Goal: Information Seeking & Learning: Compare options

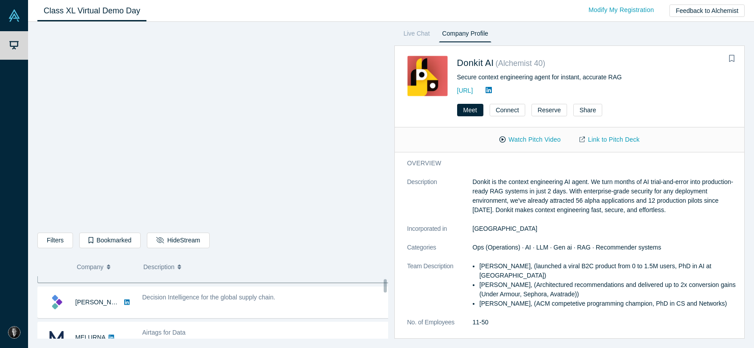
scroll to position [7, 0]
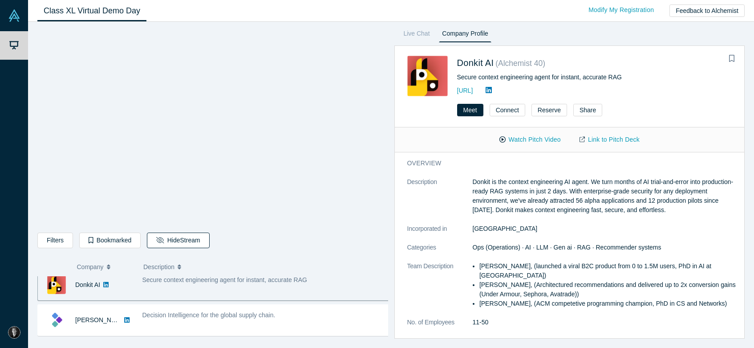
click at [166, 239] on button "Hide Stream" at bounding box center [178, 240] width 62 height 16
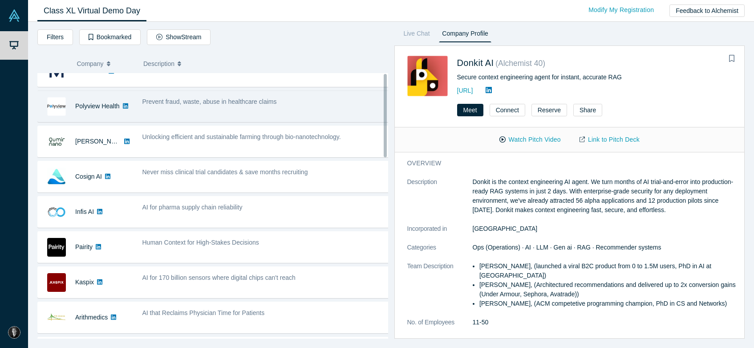
scroll to position [0, 0]
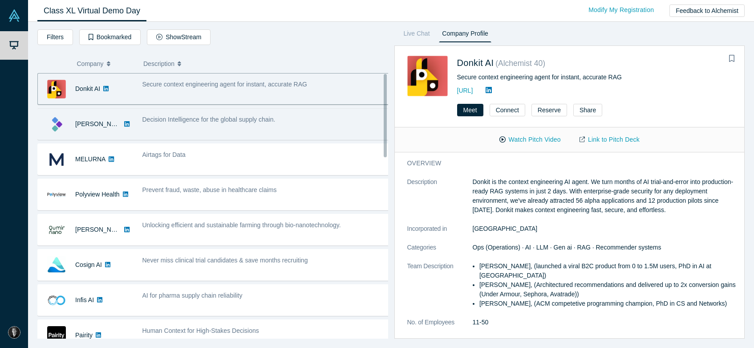
click at [257, 126] on div "Decision Intelligence for the global supply chain." at bounding box center [266, 124] width 257 height 28
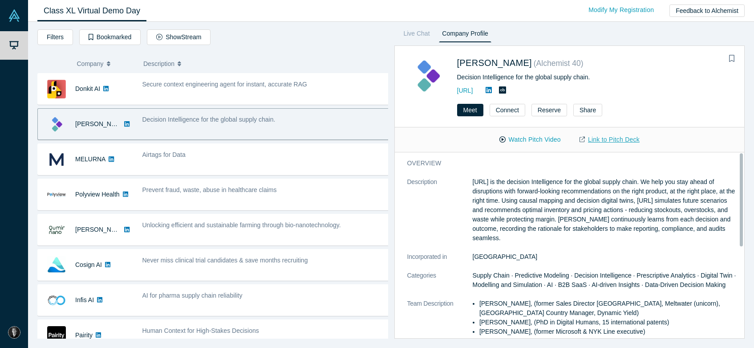
click at [621, 138] on link "Link to Pitch Deck" at bounding box center [609, 140] width 79 height 16
click at [542, 141] on button "Watch Pitch Video" at bounding box center [530, 140] width 80 height 16
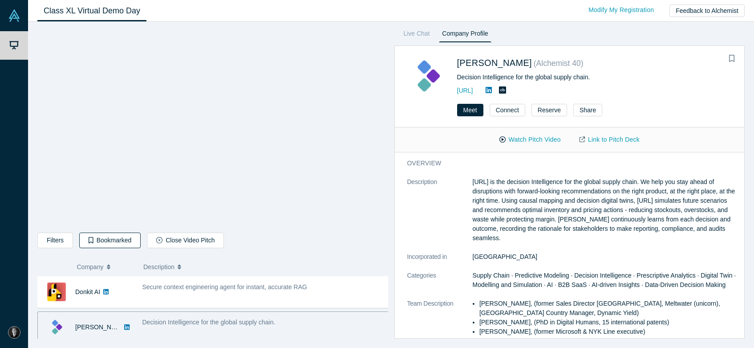
click at [89, 240] on icon "button" at bounding box center [91, 240] width 5 height 6
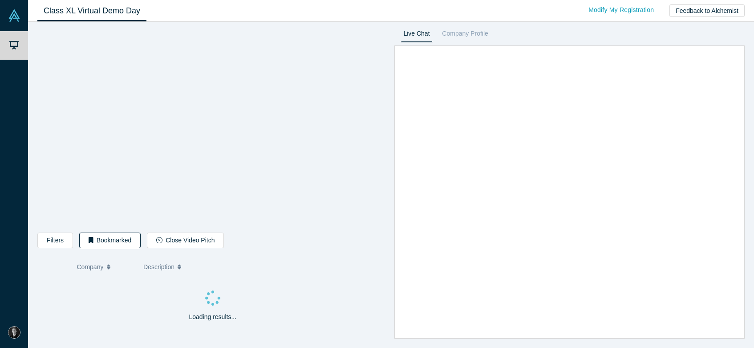
click at [89, 241] on icon "button" at bounding box center [91, 240] width 5 height 6
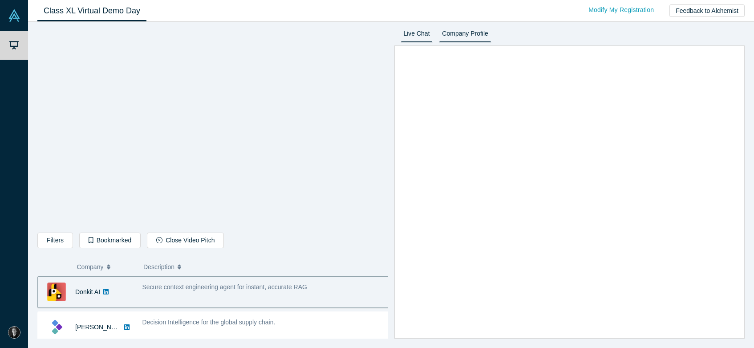
click at [467, 32] on link "Company Profile" at bounding box center [465, 35] width 52 height 14
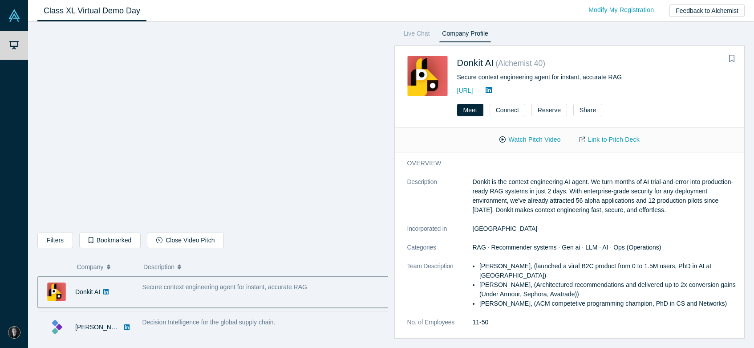
click at [202, 317] on div "Decision Intelligence for the global supply chain." at bounding box center [266, 321] width 248 height 9
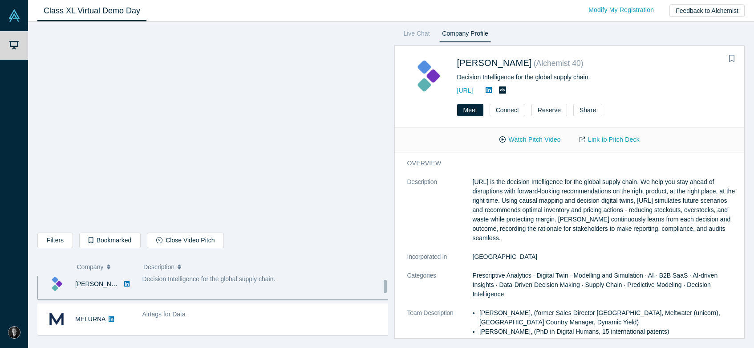
scroll to position [46, 0]
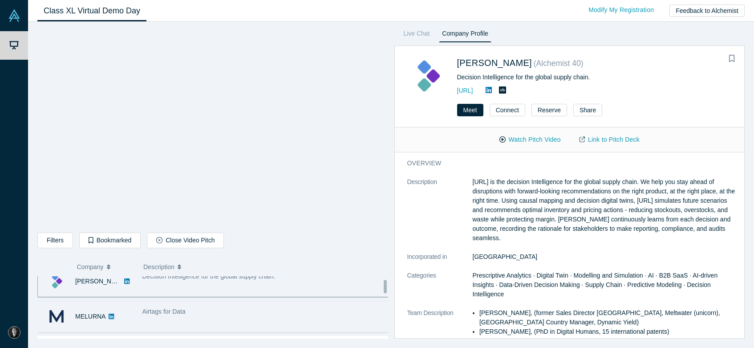
click at [304, 309] on div "Airtags for Data" at bounding box center [266, 311] width 248 height 9
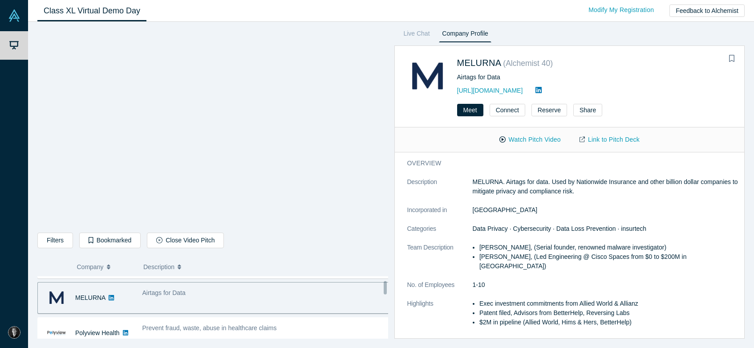
scroll to position [63, 0]
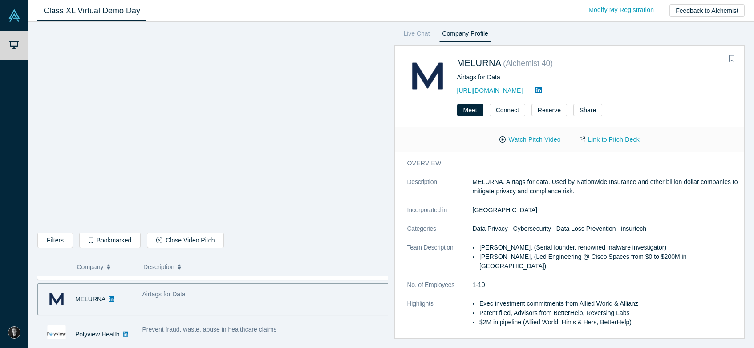
click at [199, 324] on div "Prevent fraud, waste, abuse in healthcare claims" at bounding box center [266, 334] width 257 height 28
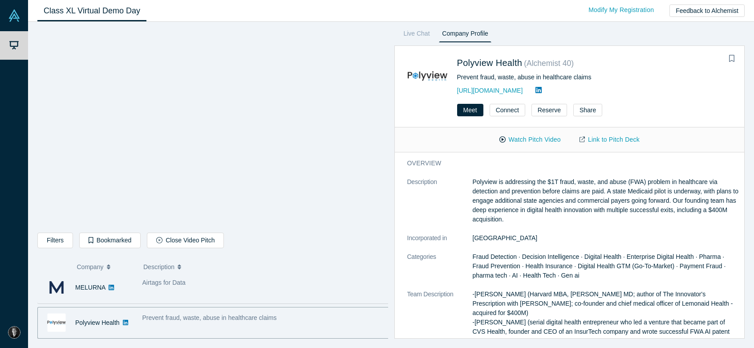
scroll to position [0, 0]
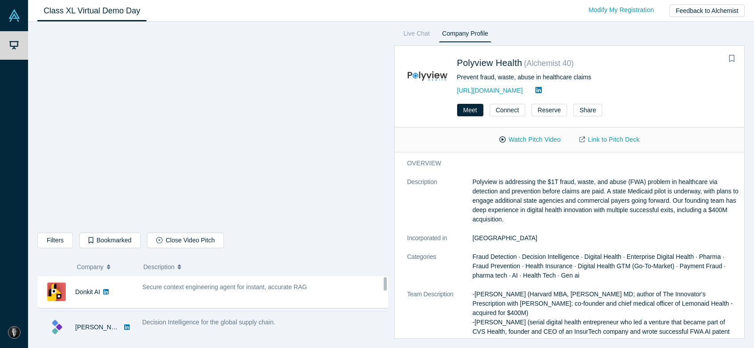
click at [208, 314] on div "Decision Intelligence for the global supply chain." at bounding box center [266, 327] width 257 height 28
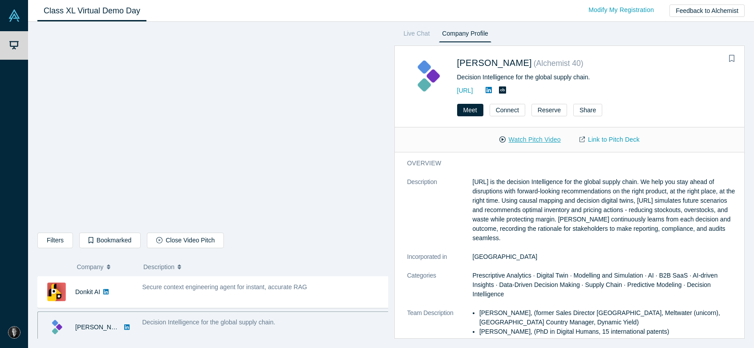
click at [525, 137] on button "Watch Pitch Video" at bounding box center [530, 140] width 80 height 16
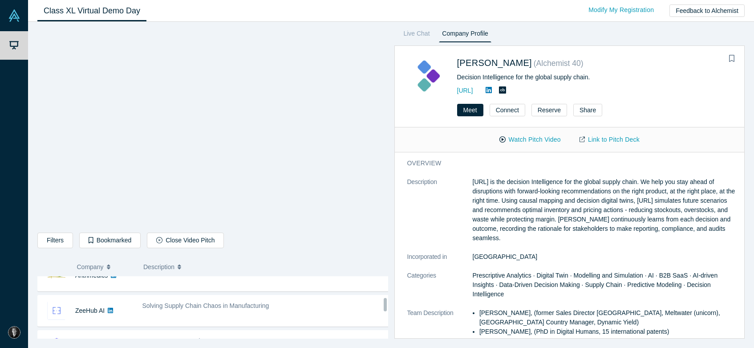
scroll to position [300, 0]
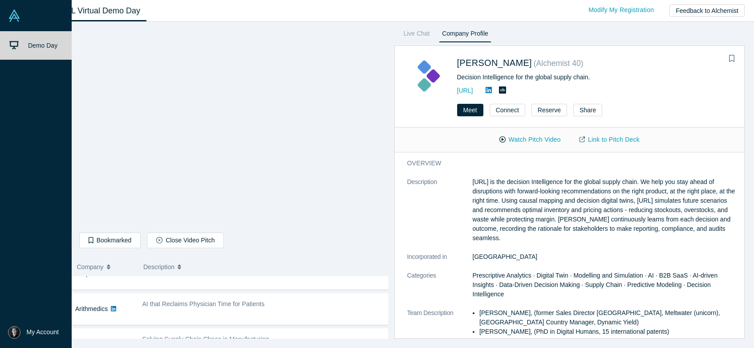
click at [15, 44] on icon at bounding box center [13, 45] width 9 height 9
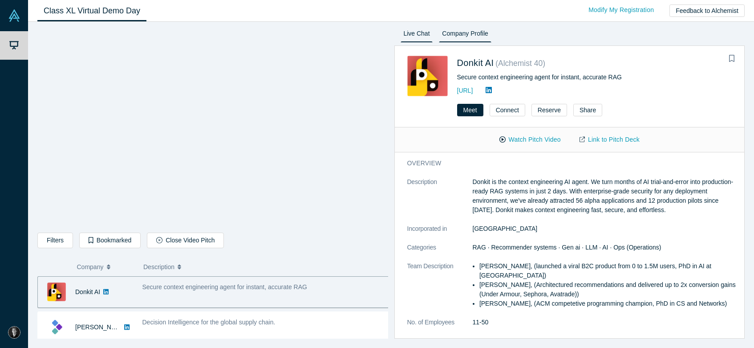
click at [420, 40] on link "Live Chat" at bounding box center [417, 35] width 33 height 14
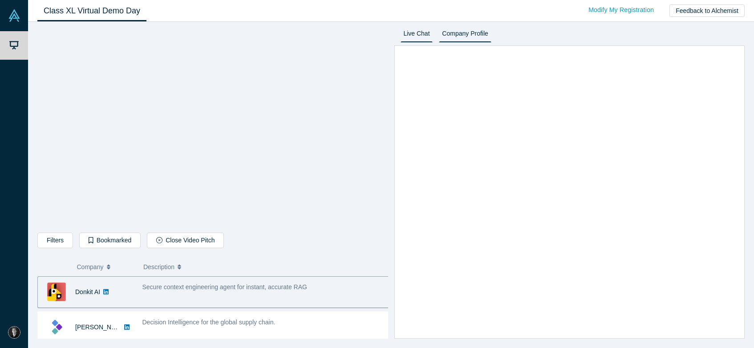
click at [464, 38] on link "Company Profile" at bounding box center [465, 35] width 52 height 14
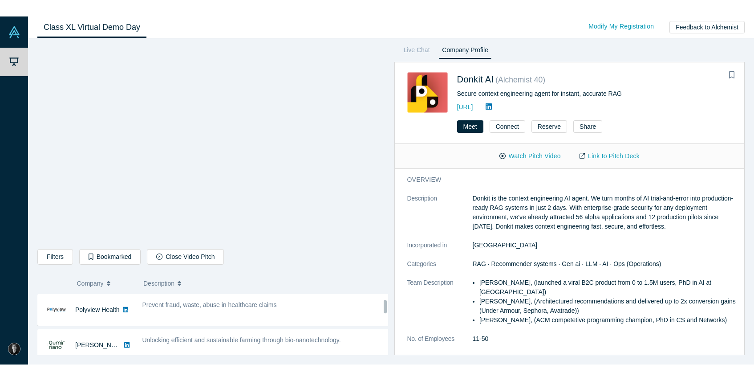
scroll to position [106, 0]
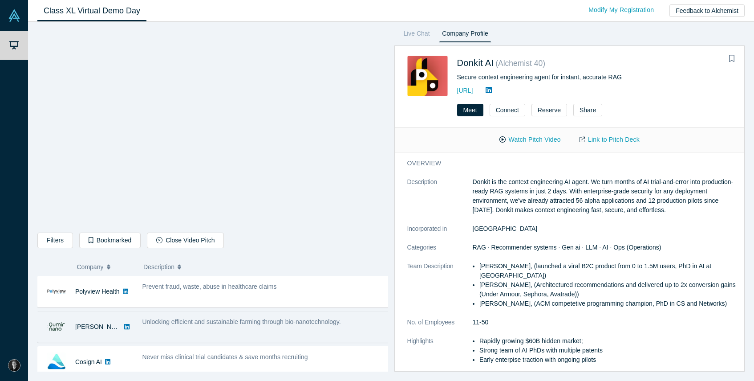
click at [244, 320] on span "Unlocking efficient and sustainable farming through bio-nanotechnology." at bounding box center [241, 321] width 199 height 7
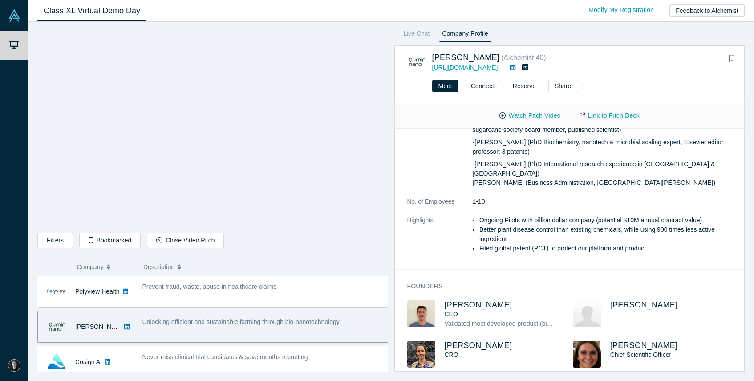
scroll to position [0, 0]
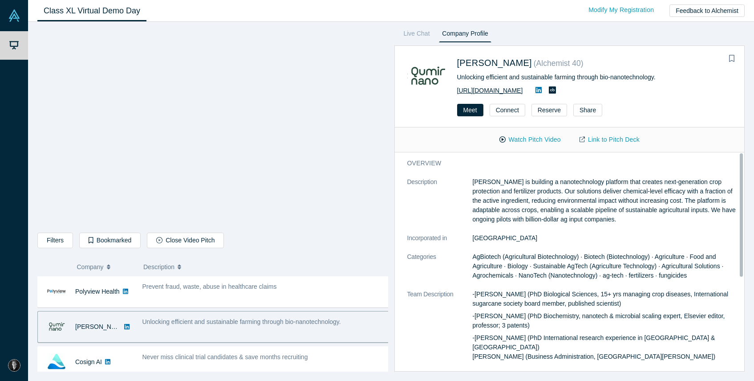
click at [497, 92] on link "[URL][DOMAIN_NAME]" at bounding box center [490, 90] width 66 height 7
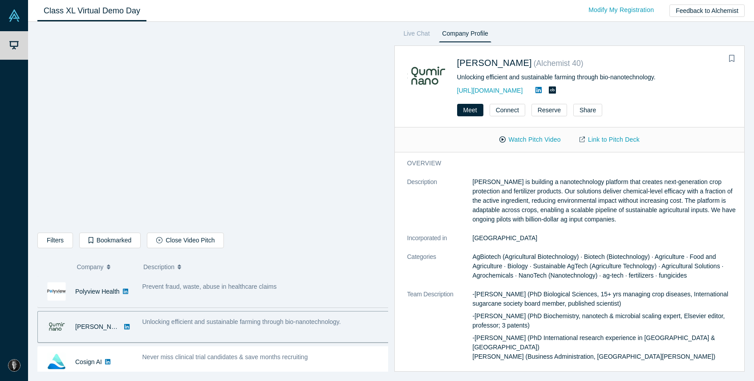
click at [167, 290] on div "Prevent fraud, waste, abuse in healthcare claims" at bounding box center [266, 286] width 248 height 9
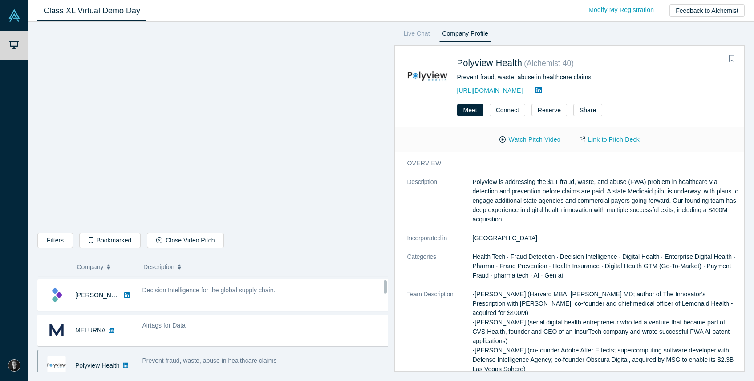
scroll to position [28, 0]
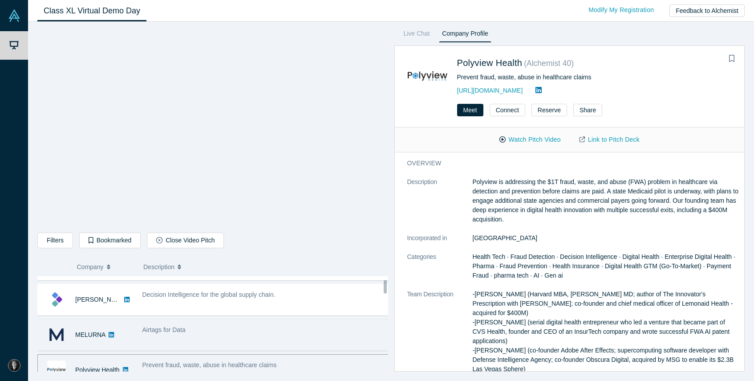
click at [167, 327] on span "Airtags for Data" at bounding box center [163, 329] width 43 height 7
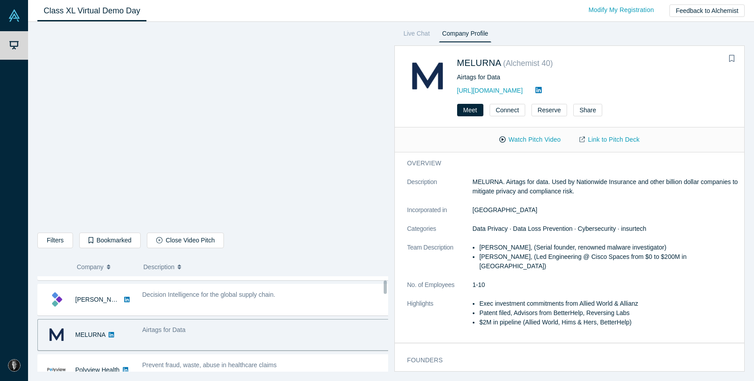
scroll to position [35, 0]
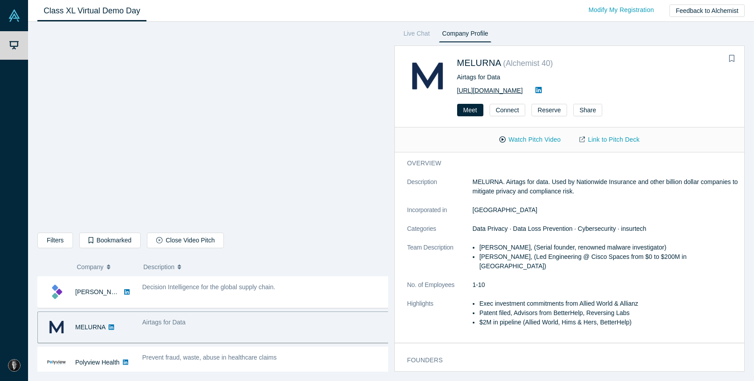
click at [515, 92] on link "[URL][DOMAIN_NAME]" at bounding box center [490, 90] width 66 height 7
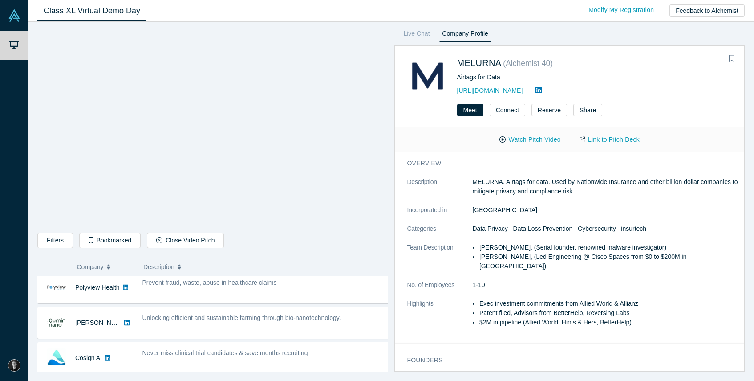
scroll to position [117, 0]
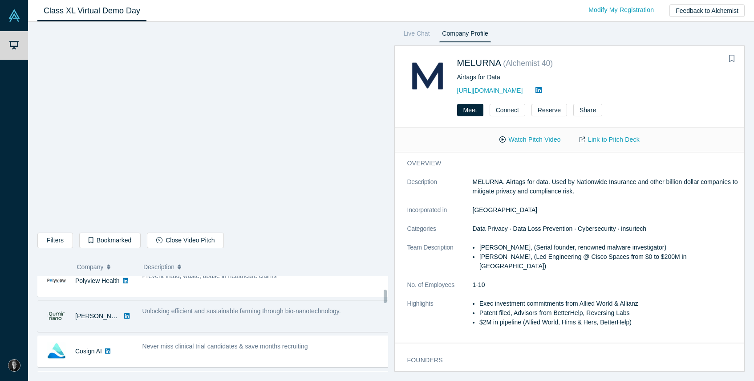
click at [183, 327] on div "Unlocking efficient and sustainable farming through bio-nanotechnology." at bounding box center [266, 316] width 257 height 28
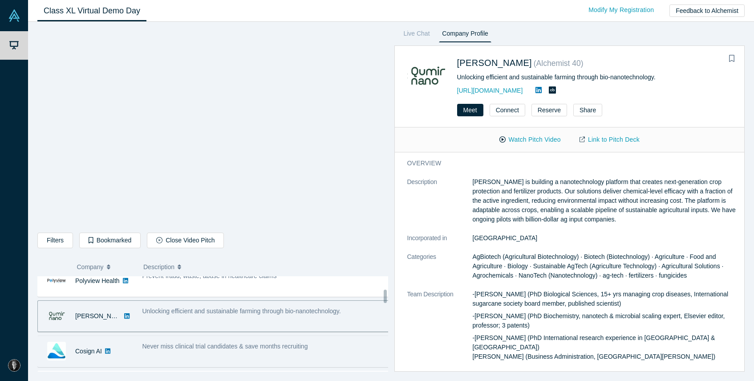
click at [193, 347] on div "Never miss clinical trial candidates & save months recruiting" at bounding box center [266, 351] width 257 height 28
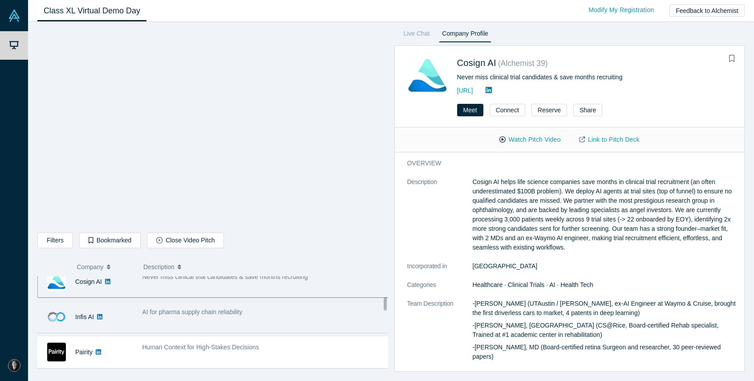
scroll to position [171, 0]
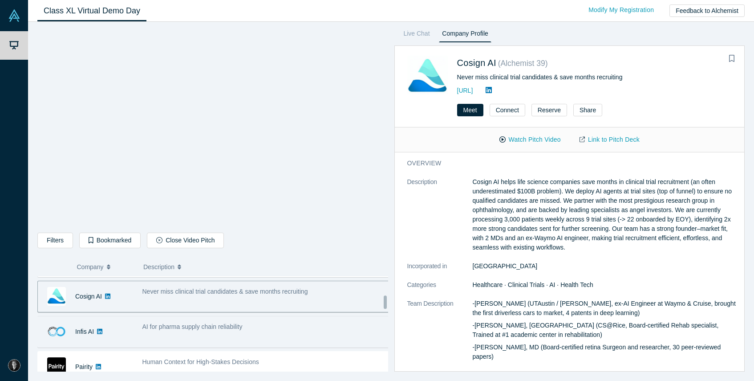
click at [174, 326] on span "AI for pharma supply chain reliability" at bounding box center [192, 326] width 100 height 7
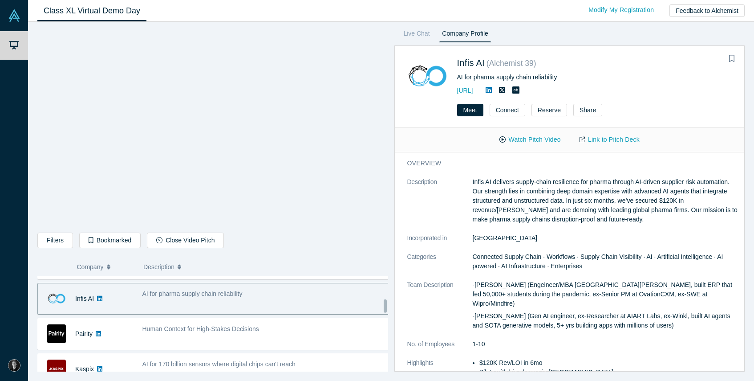
scroll to position [209, 0]
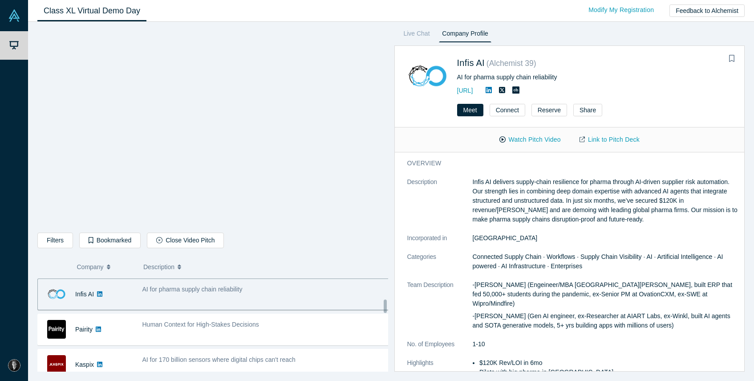
click at [213, 322] on span "Human Context for High-Stakes Decisions" at bounding box center [200, 324] width 117 height 7
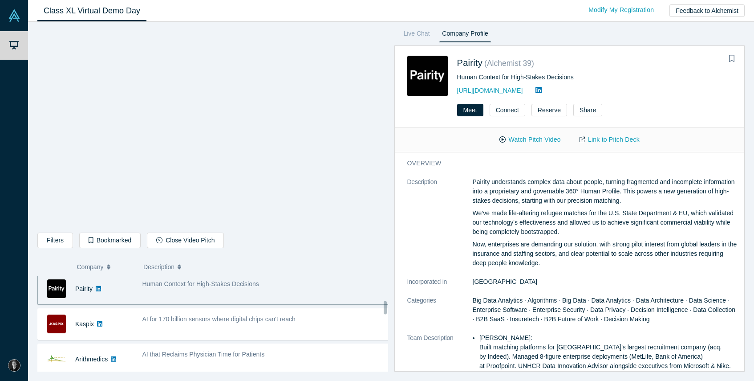
scroll to position [254, 0]
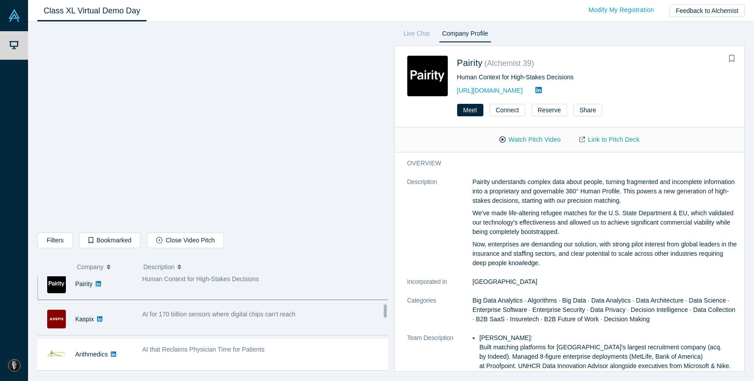
click at [203, 320] on div "AI for 170 billion sensors where digital chips can't reach" at bounding box center [266, 319] width 257 height 28
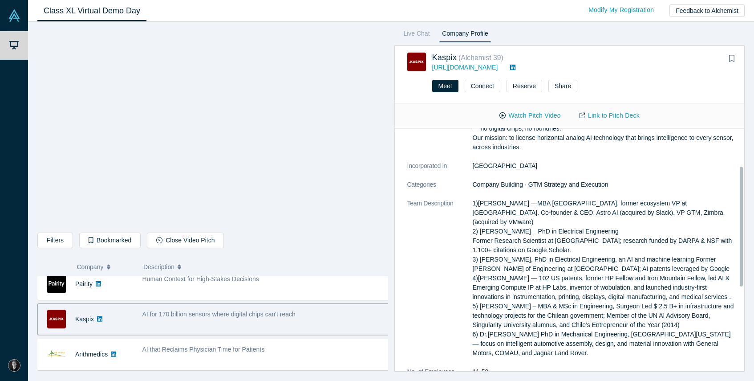
scroll to position [0, 0]
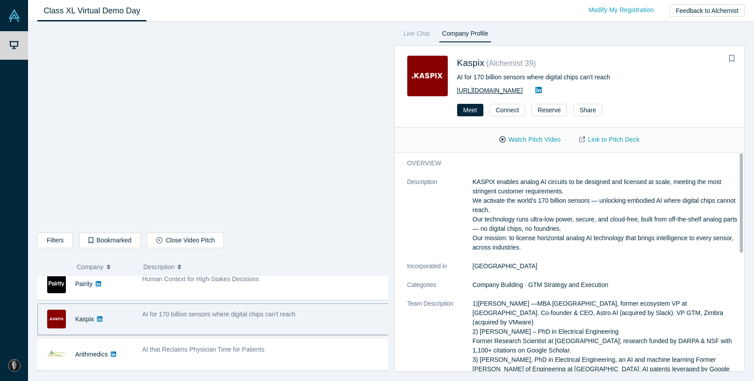
click at [489, 92] on link "[URL][DOMAIN_NAME]" at bounding box center [490, 90] width 66 height 7
click at [729, 57] on icon "Bookmark" at bounding box center [731, 58] width 5 height 7
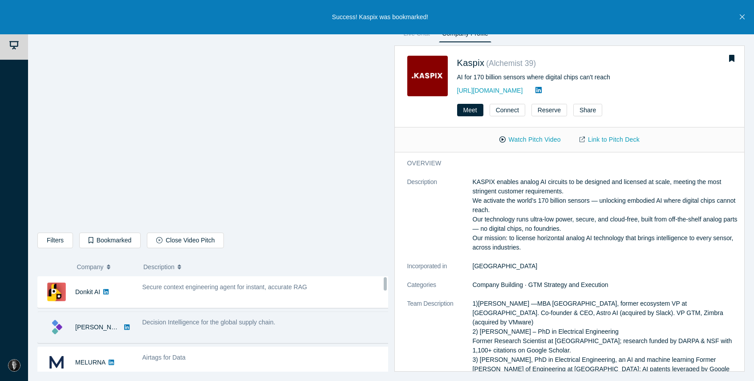
click at [328, 324] on div "Decision Intelligence for the global supply chain." at bounding box center [266, 321] width 248 height 9
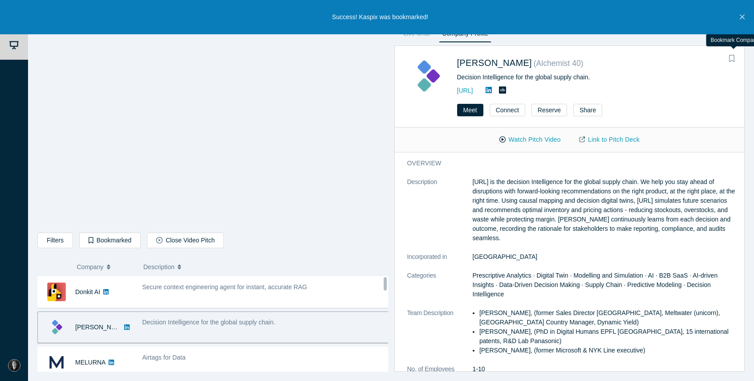
click at [737, 59] on button "Bookmark" at bounding box center [732, 59] width 12 height 12
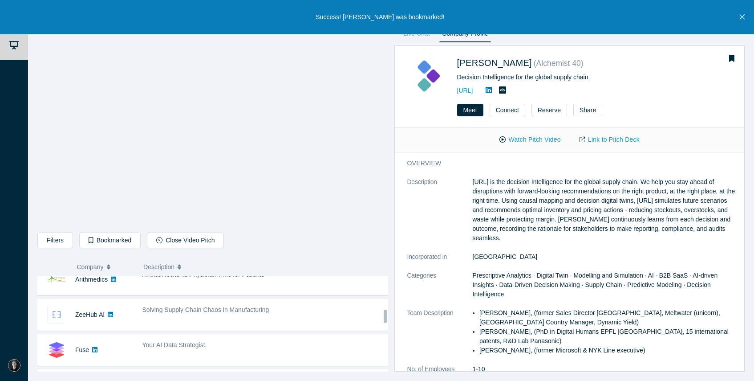
scroll to position [299, 0]
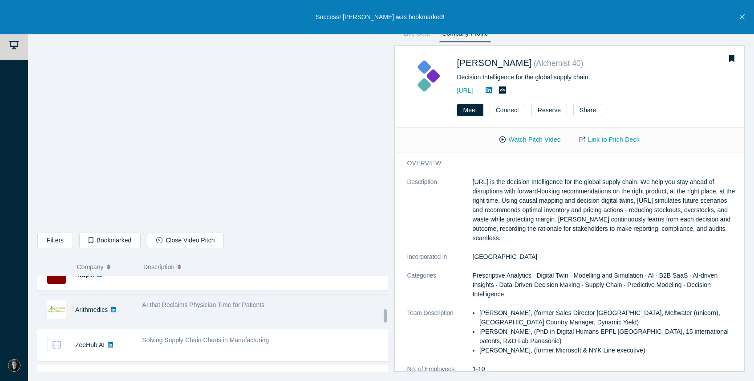
click at [280, 312] on div "AI that Reclaims Physician Time for Patients" at bounding box center [266, 310] width 257 height 28
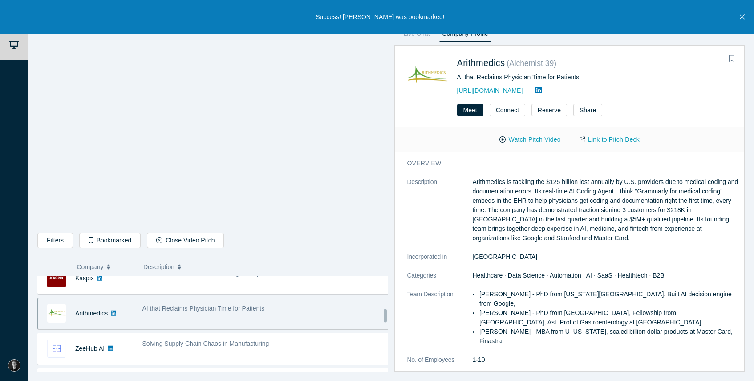
scroll to position [298, 0]
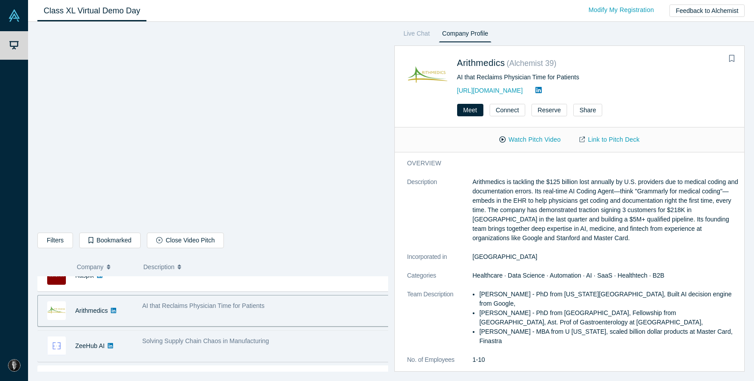
click at [284, 331] on div "ZeeHub AI No overlapping areas Solving Supply Chain Chaos in Manufacturing - [P…" at bounding box center [216, 346] width 358 height 32
click at [279, 343] on div "Solving Supply Chain Chaos in Manufacturing" at bounding box center [266, 340] width 248 height 9
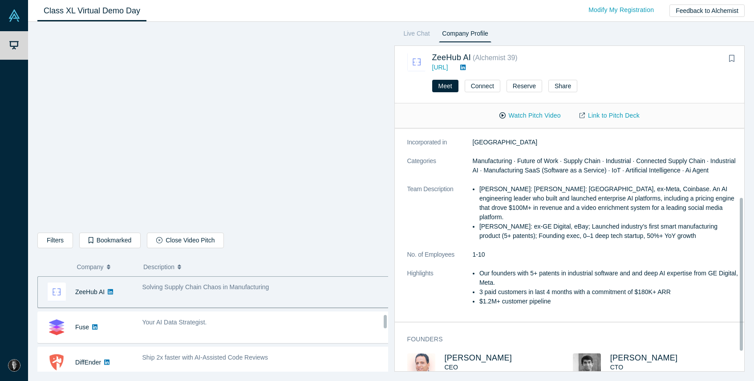
scroll to position [354, 0]
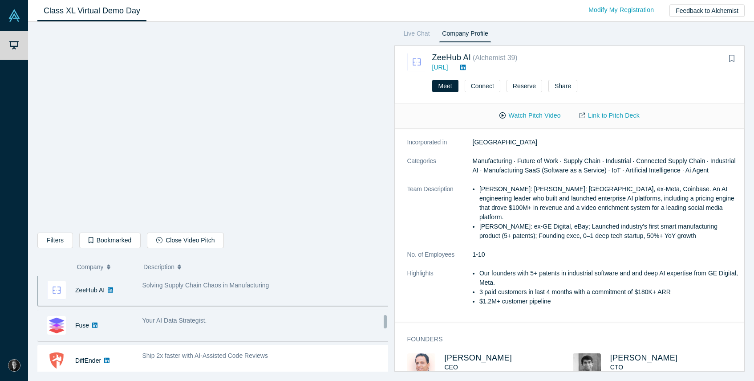
click at [298, 331] on div "Your AI Data Strategist." at bounding box center [266, 325] width 257 height 28
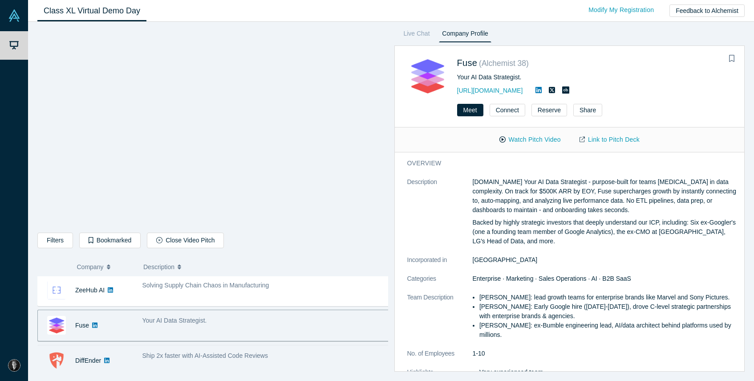
click at [302, 347] on div "Ship 2x faster with AI-Assisted Code Reviews" at bounding box center [266, 360] width 257 height 28
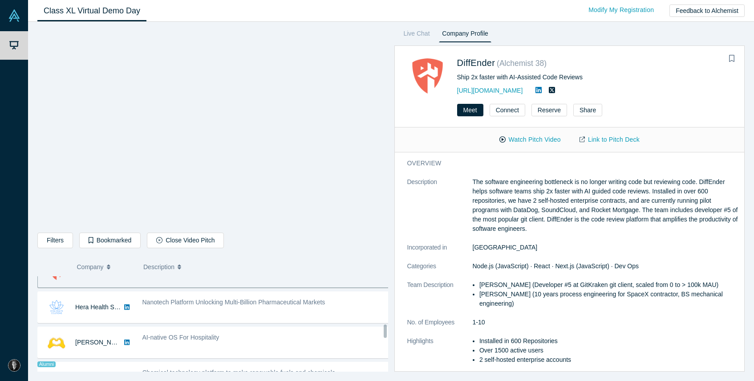
scroll to position [445, 0]
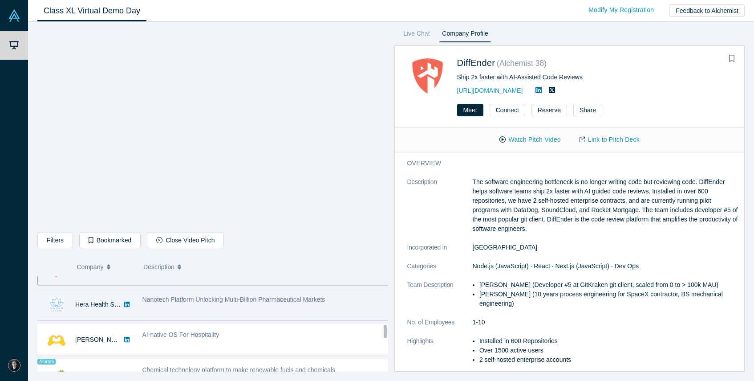
click at [290, 313] on div "Nanotech Platform Unlocking Multi-Billion Pharmaceutical Markets" at bounding box center [266, 304] width 257 height 28
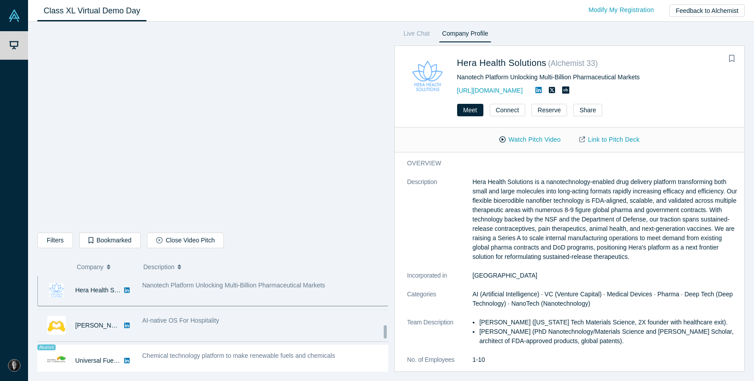
scroll to position [460, 0]
click at [284, 332] on div "AI-native OS For Hospitality" at bounding box center [266, 325] width 257 height 28
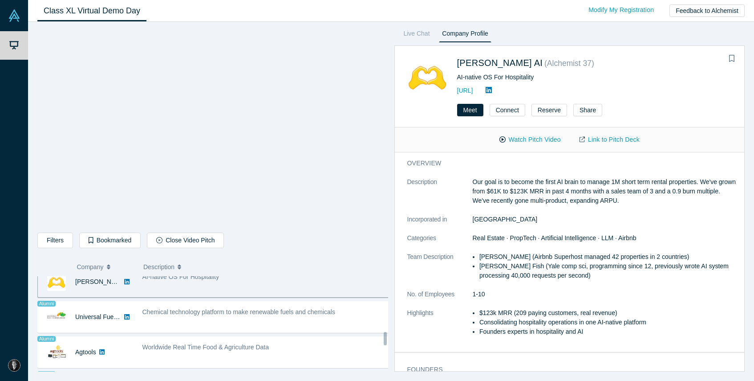
scroll to position [505, 0]
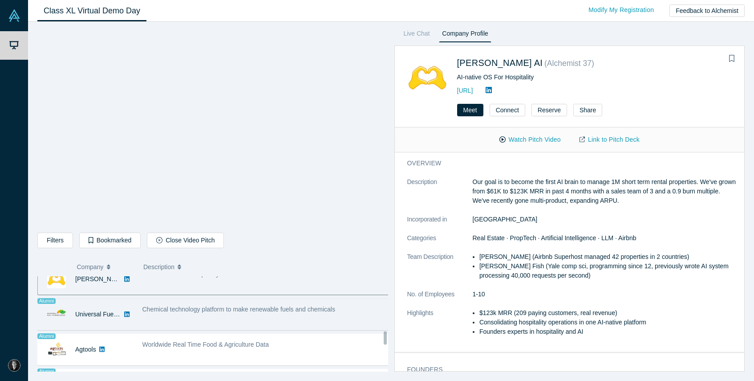
click at [293, 316] on div "Chemical technology platform to make renewable fuels and chemicals" at bounding box center [266, 314] width 257 height 28
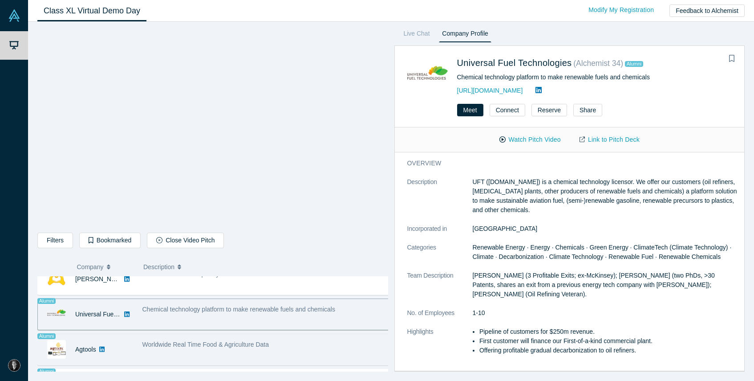
click at [294, 346] on div "Worldwide Real Time Food & Agriculture Data" at bounding box center [266, 344] width 248 height 9
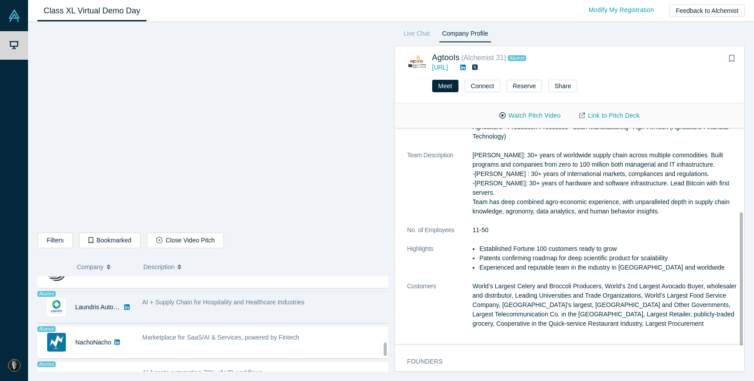
scroll to position [619, 0]
click at [302, 321] on div "Alumni Laundris Autonomous Inventory Management ML (Machine Learning) AI (Artif…" at bounding box center [216, 306] width 358 height 32
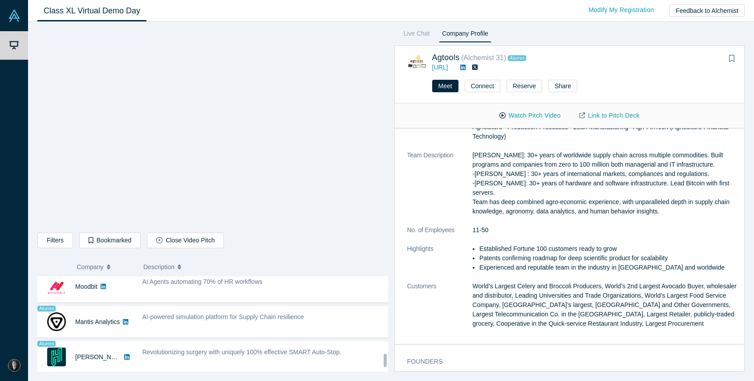
scroll to position [715, 0]
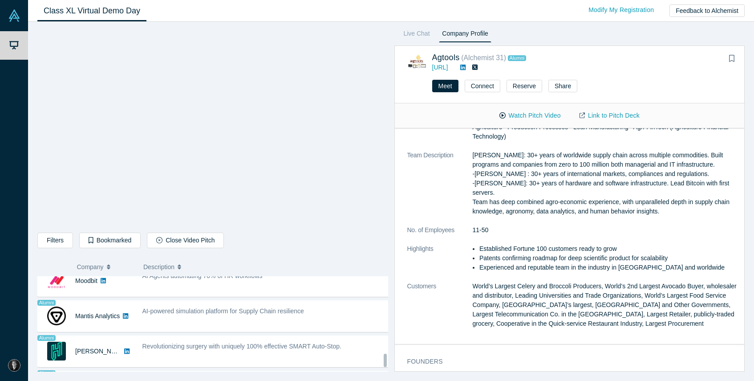
click at [309, 315] on div "AI-powered simulation platform for Supply Chain resilience" at bounding box center [266, 310] width 248 height 9
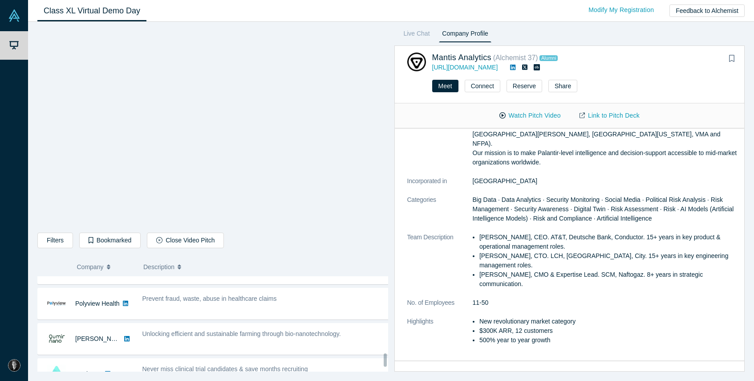
scroll to position [0, 0]
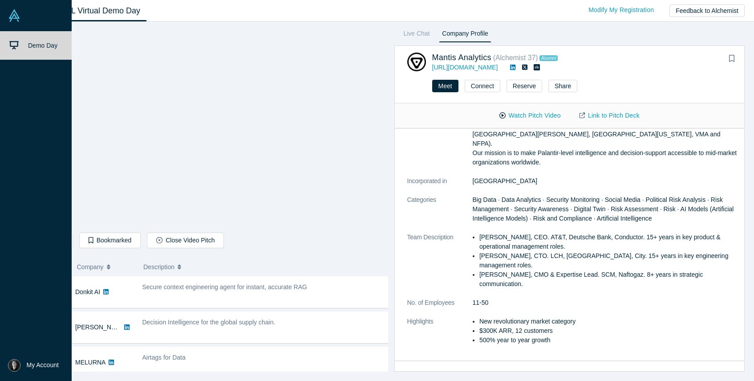
click at [36, 347] on li "My Account My Profile Log Out" at bounding box center [36, 365] width 72 height 31
click at [36, 347] on span "My Account" at bounding box center [43, 364] width 32 height 9
click at [12, 255] on div "Demo Day" at bounding box center [39, 193] width 78 height 325
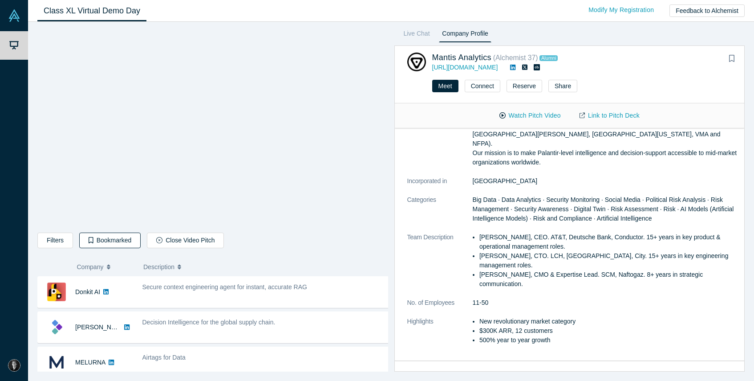
click at [103, 238] on button "Bookmarked" at bounding box center [109, 240] width 61 height 16
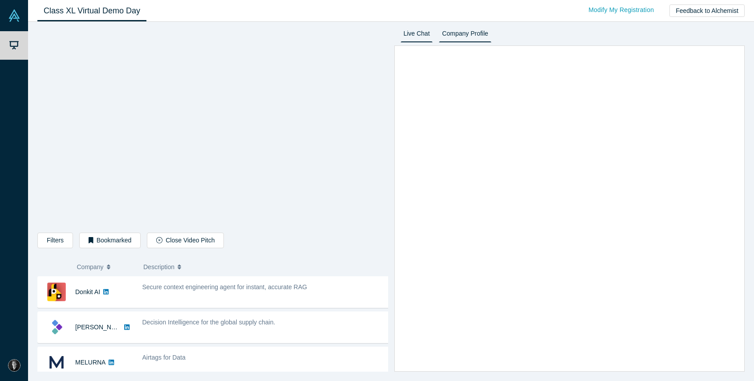
click at [472, 32] on link "Company Profile" at bounding box center [465, 35] width 52 height 14
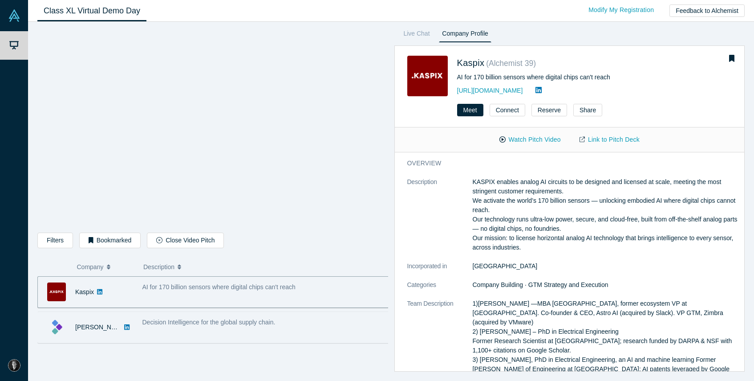
click at [266, 318] on span "Decision Intelligence for the global supply chain." at bounding box center [208, 321] width 133 height 7
